Goal: Find specific page/section: Find specific page/section

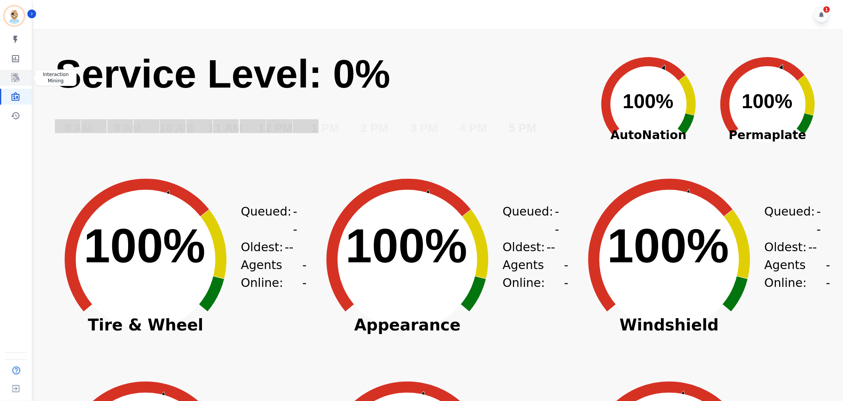
click at [13, 74] on icon "Sidebar" at bounding box center [16, 78] width 10 height 10
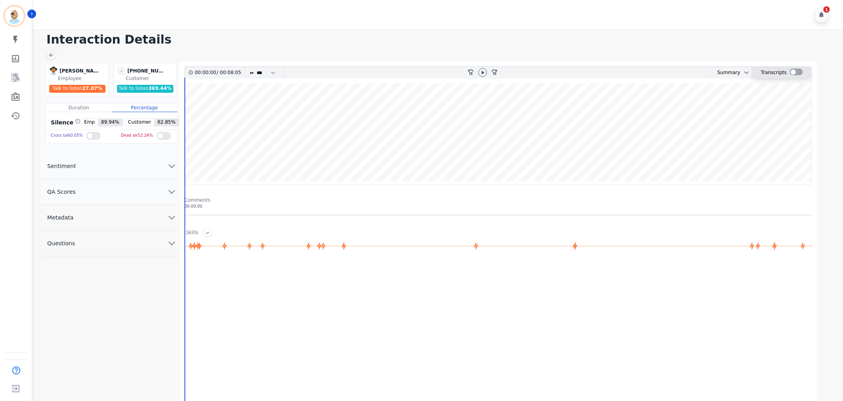
click at [792, 71] on div at bounding box center [796, 72] width 13 height 7
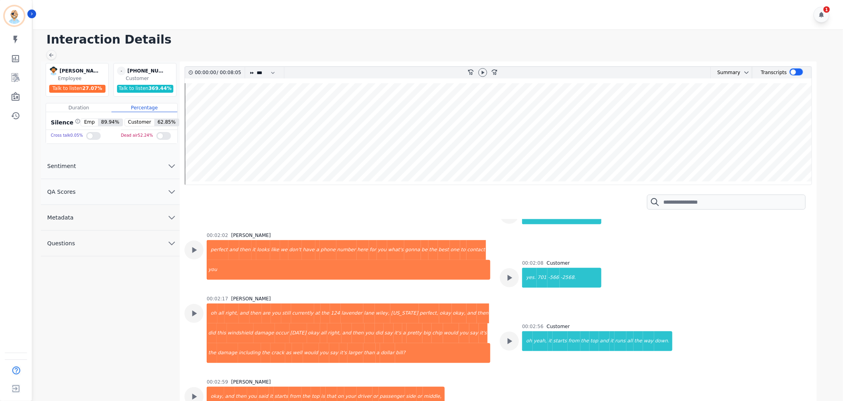
scroll to position [926, 0]
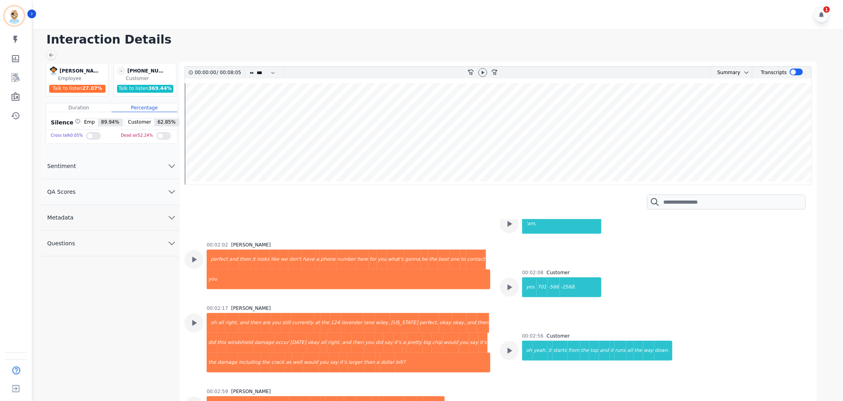
click at [366, 242] on div "00:02:02 Victoria Rubio perfect and then it looks like we don't have a phone nu…" at bounding box center [349, 269] width 284 height 54
